Goal: Task Accomplishment & Management: Use online tool/utility

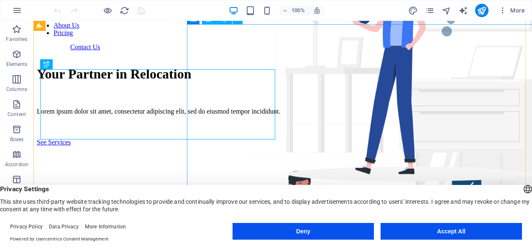
scroll to position [52, 0]
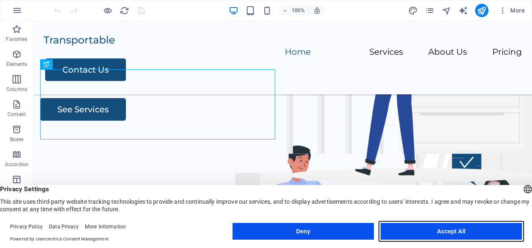
click at [425, 236] on button "Accept All" at bounding box center [450, 231] width 141 height 17
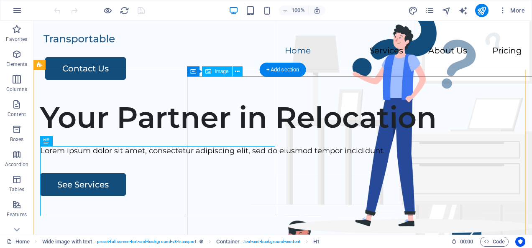
scroll to position [0, 0]
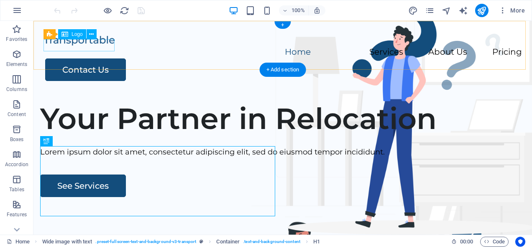
click at [93, 46] on div at bounding box center [282, 40] width 478 height 12
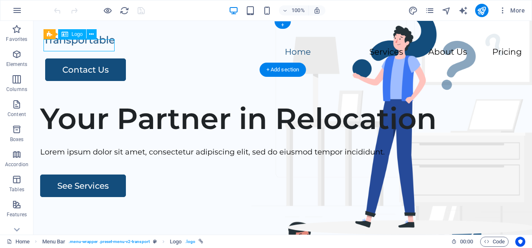
click at [77, 41] on div at bounding box center [282, 40] width 478 height 12
click at [77, 41] on div "Drag here to replace the existing content. Press “Ctrl” if you want to create a…" at bounding box center [282, 128] width 498 height 214
select select "px"
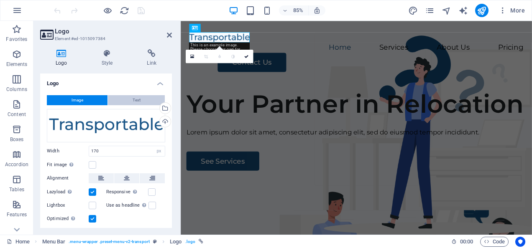
click at [138, 95] on span "Text" at bounding box center [136, 100] width 8 height 10
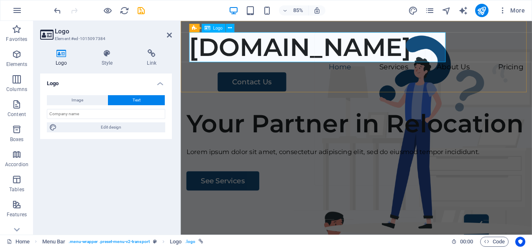
click at [491, 51] on div "[DOMAIN_NAME]" at bounding box center [387, 51] width 393 height 35
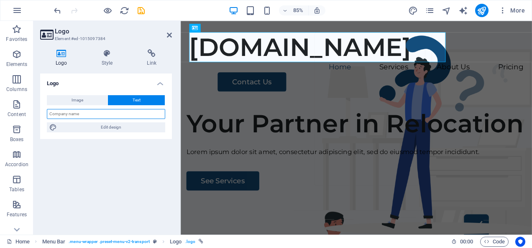
click at [141, 117] on input "text" at bounding box center [106, 114] width 118 height 10
type input "a"
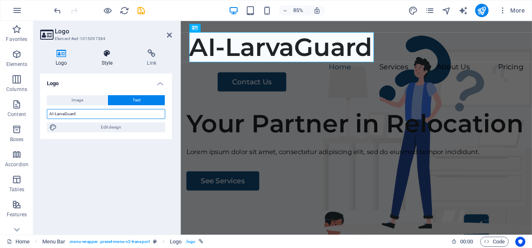
type input "AI-LarvaGuard"
click at [114, 59] on h4 "Style" at bounding box center [109, 58] width 46 height 18
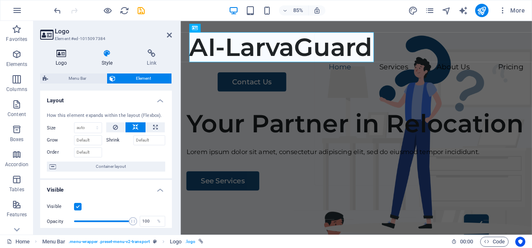
click at [63, 51] on icon at bounding box center [61, 53] width 43 height 8
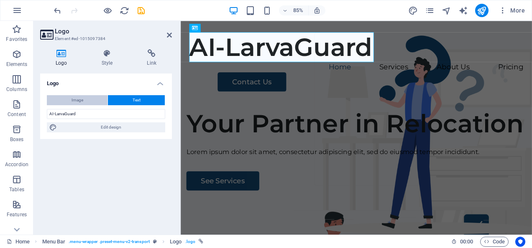
click at [78, 103] on span "Image" at bounding box center [77, 100] width 12 height 10
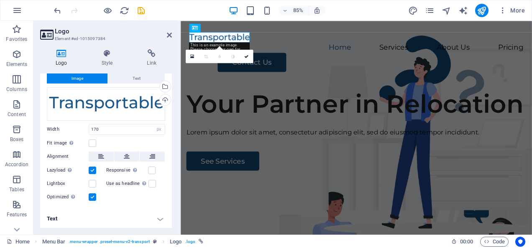
scroll to position [22, 0]
click at [168, 34] on icon at bounding box center [169, 35] width 5 height 7
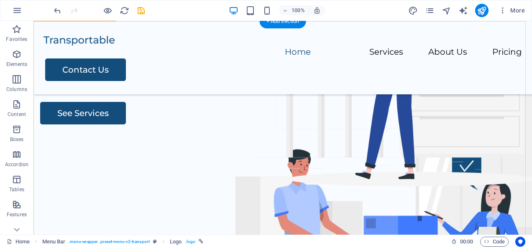
scroll to position [49, 0]
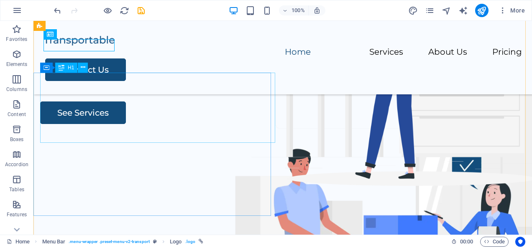
click at [204, 63] on div "Your Partner in Relocation" at bounding box center [282, 45] width 485 height 35
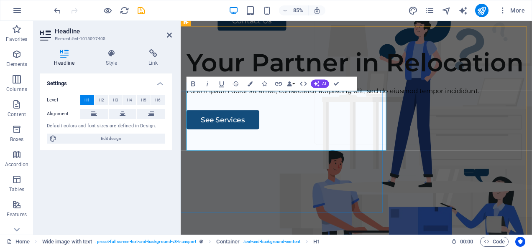
scroll to position [55, 0]
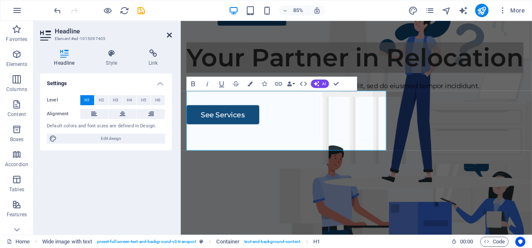
click at [171, 33] on icon at bounding box center [169, 35] width 5 height 7
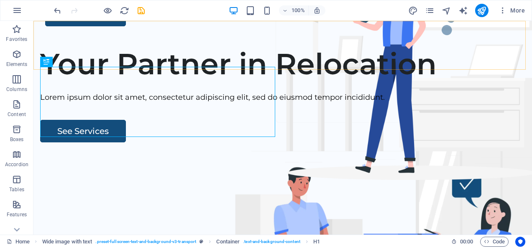
scroll to position [0, 0]
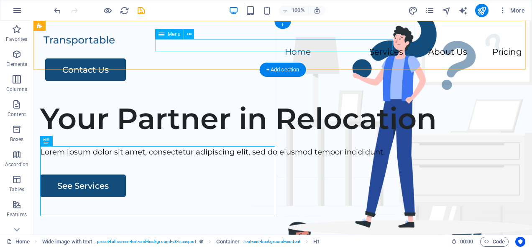
click at [162, 46] on nav "Home Services About Us Pricing" at bounding box center [282, 52] width 478 height 12
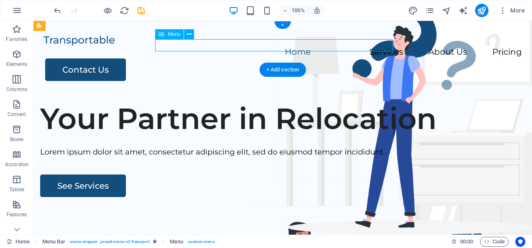
click at [162, 46] on nav "Home Services About Us Pricing" at bounding box center [282, 52] width 478 height 12
select select
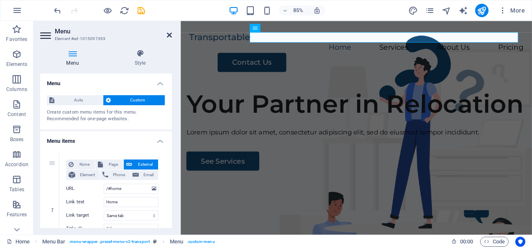
click at [170, 36] on icon at bounding box center [169, 35] width 5 height 7
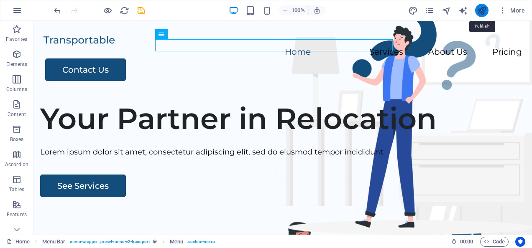
click at [479, 8] on icon "publish" at bounding box center [481, 11] width 10 height 10
checkbox input "false"
